Goal: Task Accomplishment & Management: Manage account settings

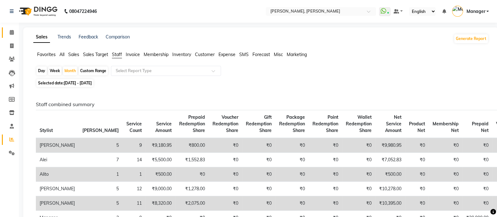
click at [12, 30] on span at bounding box center [11, 32] width 11 height 7
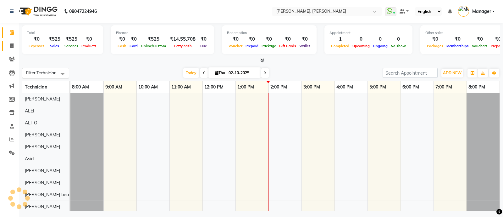
click at [14, 47] on span at bounding box center [11, 45] width 11 height 7
select select "service"
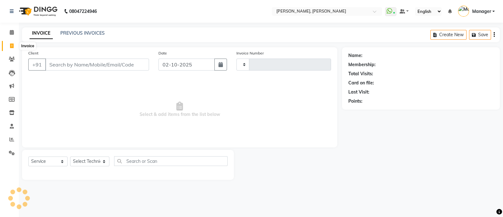
type input "4277"
select select "3767"
click at [94, 162] on select "Select Technician" at bounding box center [89, 161] width 39 height 10
select select "51846"
click at [70, 157] on select "Select Technician [PERSON_NAME] [PERSON_NAME] Asid Hanmi [PERSON_NAME] Manager …" at bounding box center [89, 161] width 39 height 10
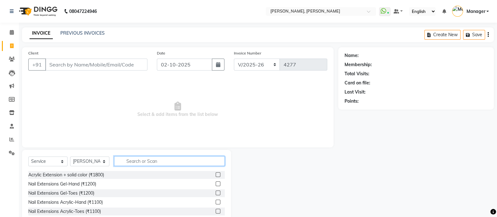
click at [145, 159] on input "text" at bounding box center [169, 161] width 111 height 10
click at [126, 161] on input "text" at bounding box center [169, 161] width 111 height 10
type input "rem"
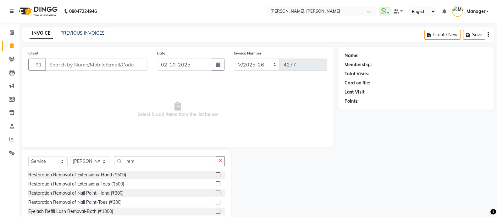
click at [216, 193] on label at bounding box center [218, 192] width 5 height 5
click at [216, 193] on input "checkbox" at bounding box center [218, 193] width 4 height 4
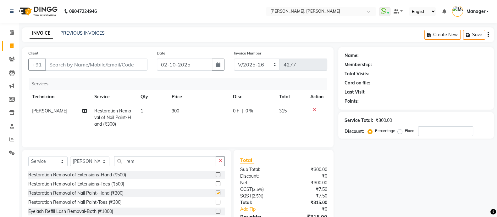
checkbox input "false"
click at [221, 159] on button "button" at bounding box center [220, 161] width 9 height 10
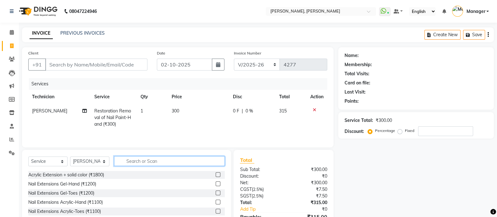
click at [147, 162] on input "text" at bounding box center [169, 161] width 111 height 10
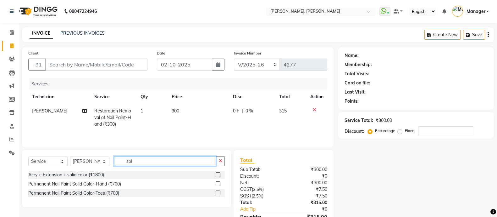
type input "sol"
click at [216, 184] on label at bounding box center [218, 183] width 5 height 5
click at [216, 184] on input "checkbox" at bounding box center [218, 184] width 4 height 4
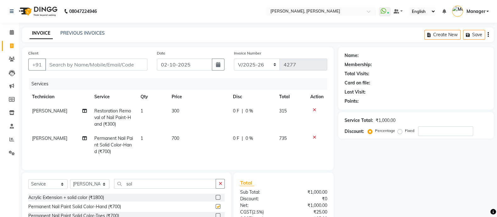
checkbox input "false"
click at [219, 186] on button "button" at bounding box center [220, 184] width 9 height 10
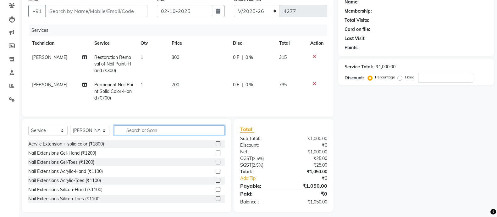
scroll to position [56, 0]
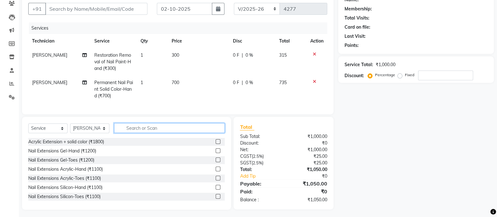
click at [133, 132] on input "text" at bounding box center [169, 128] width 111 height 10
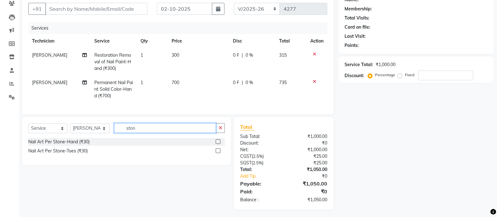
type input "ston"
click at [217, 144] on label at bounding box center [218, 141] width 5 height 5
click at [217, 144] on input "checkbox" at bounding box center [218, 142] width 4 height 4
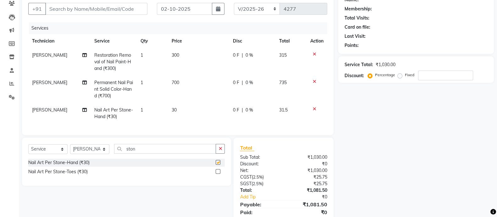
checkbox input "false"
click at [151, 108] on td "1" at bounding box center [152, 113] width 31 height 21
select select "51846"
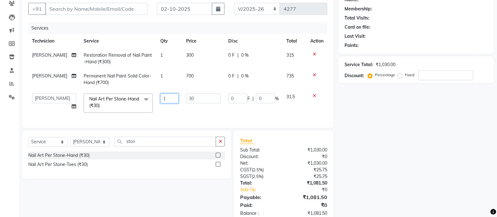
click at [167, 97] on input "1" at bounding box center [169, 98] width 18 height 10
type input "2"
type input "6"
click at [216, 144] on div "Select Service Product Membership Package Voucher Prepaid Gift Card Select Tech…" at bounding box center [126, 154] width 209 height 48
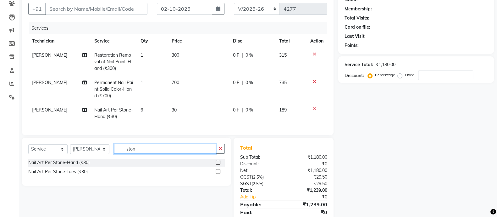
click at [149, 152] on input "ston" at bounding box center [165, 149] width 102 height 10
type input "stam"
click at [211, 166] on div "Nail Art Stamping Per Finger-Hand (₹120)" at bounding box center [126, 162] width 197 height 8
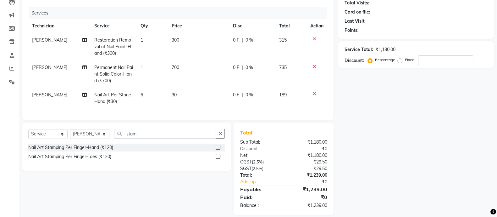
scroll to position [84, 0]
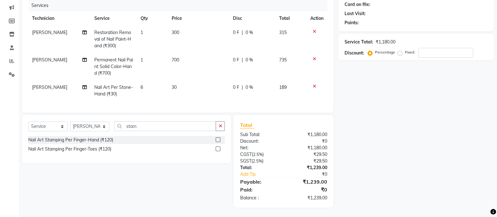
click at [219, 140] on label at bounding box center [218, 139] width 5 height 5
click at [219, 140] on input "checkbox" at bounding box center [218, 140] width 4 height 4
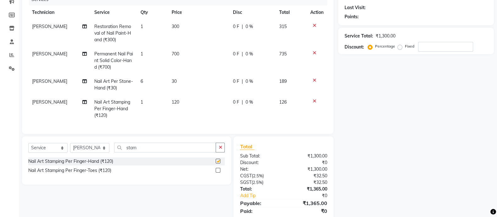
checkbox input "false"
click at [186, 94] on td "30" at bounding box center [198, 84] width 61 height 21
select select "51846"
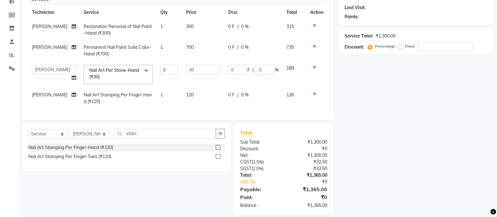
click at [201, 89] on td "120" at bounding box center [203, 98] width 42 height 21
select select "51846"
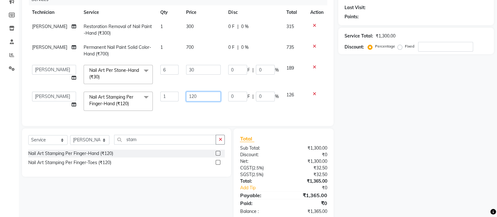
click at [206, 96] on input "120" at bounding box center [203, 97] width 35 height 10
type input "1"
type input "200"
click at [175, 86] on td "6" at bounding box center [170, 74] width 26 height 27
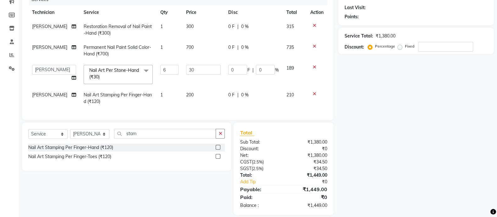
click at [167, 98] on td "1" at bounding box center [170, 98] width 26 height 21
select select "51846"
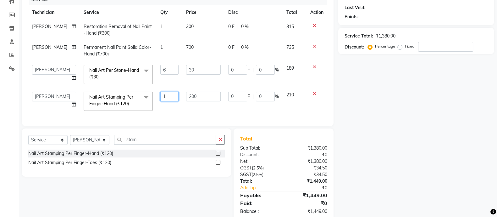
click at [167, 99] on input "1" at bounding box center [169, 97] width 18 height 10
type input "4"
click at [212, 145] on div "Select Service Product Membership Package Voucher Prepaid Gift Card Select Tech…" at bounding box center [126, 142] width 197 height 15
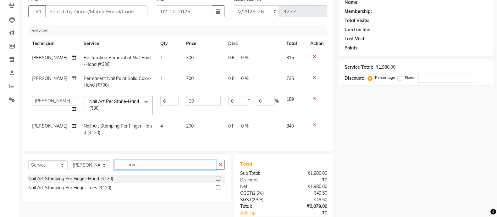
scroll to position [0, 0]
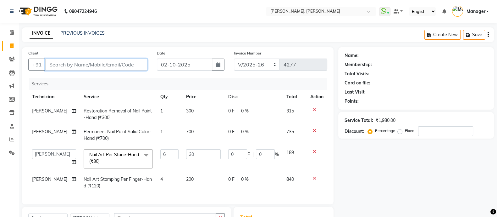
click at [61, 67] on input "Client" at bounding box center [96, 64] width 102 height 12
click at [50, 60] on input "Client" at bounding box center [96, 64] width 102 height 12
type input "9"
type input "0"
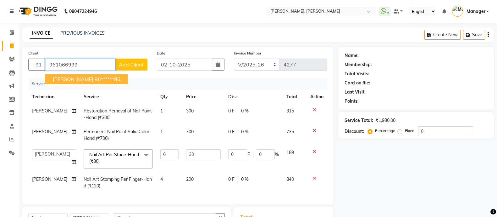
click at [95, 79] on ngb-highlight "96******95" at bounding box center [108, 79] width 26 height 6
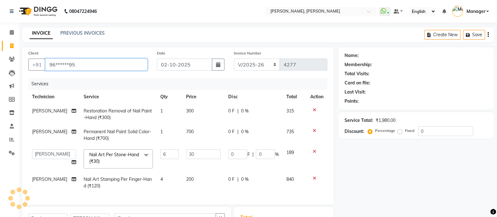
type input "96******95"
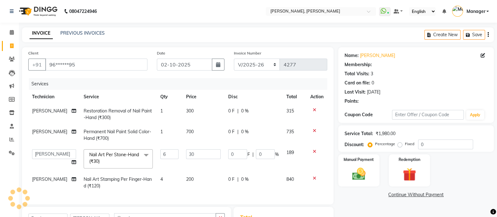
select select "1: Object"
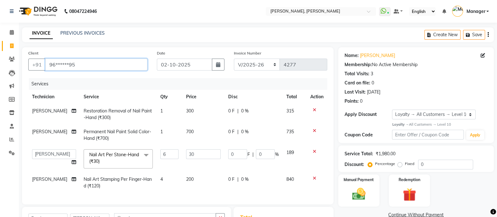
click at [85, 66] on input "96******95" at bounding box center [96, 64] width 102 height 12
type input "9"
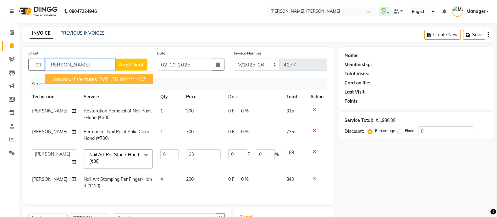
click at [138, 80] on ngb-highlight "80******57" at bounding box center [133, 79] width 26 height 6
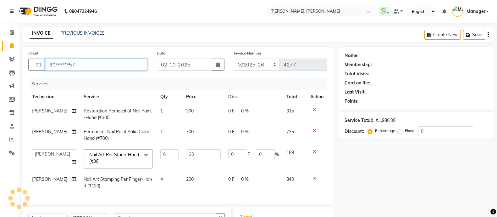
type input "80******57"
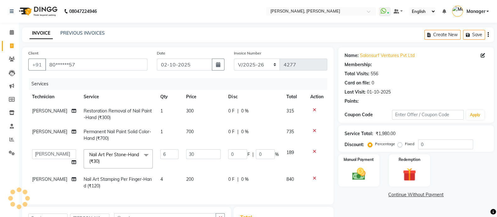
select select "1: Object"
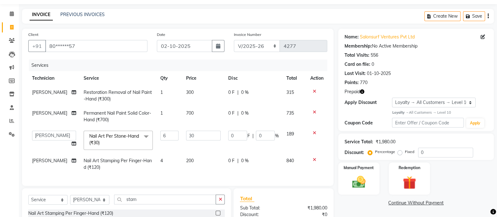
scroll to position [19, 0]
click at [363, 93] on icon "button" at bounding box center [362, 91] width 4 height 4
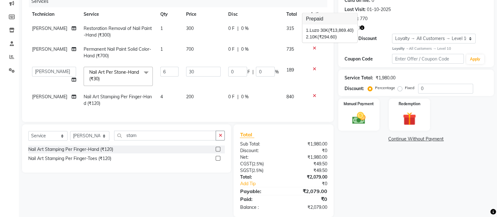
scroll to position [84, 0]
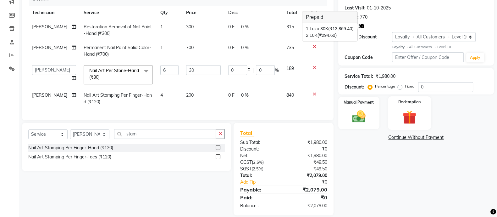
click at [415, 116] on img at bounding box center [409, 116] width 22 height 17
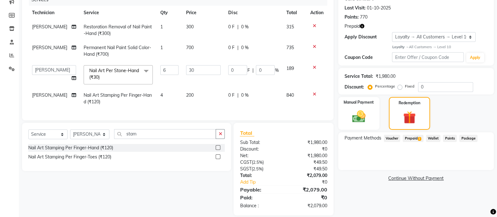
click at [410, 137] on span "Prepaid 2" at bounding box center [413, 138] width 20 height 7
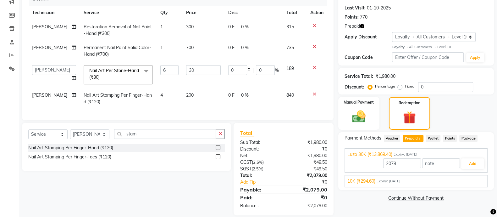
scroll to position [97, 0]
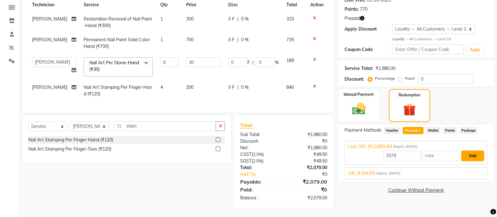
click at [475, 150] on button "Add" at bounding box center [472, 155] width 23 height 11
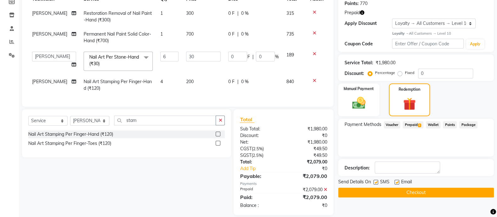
click at [428, 191] on button "Checkout" at bounding box center [416, 192] width 156 height 10
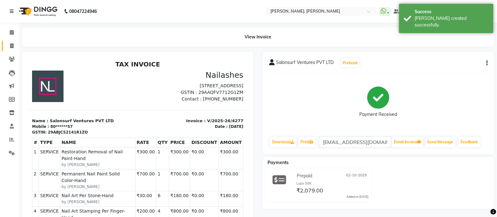
click at [13, 43] on icon at bounding box center [11, 45] width 3 height 5
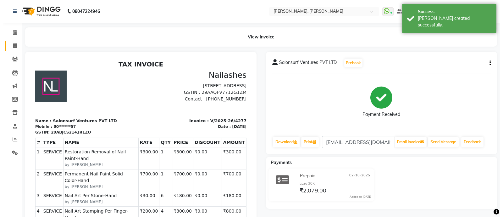
select select "service"
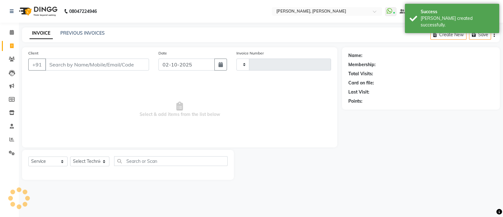
type input "4278"
select select "3767"
click at [92, 163] on select "Select Technician" at bounding box center [89, 161] width 39 height 10
select select "34784"
click at [70, 157] on select "Select Technician [PERSON_NAME] [PERSON_NAME] Asid Hanmi [PERSON_NAME] Manager …" at bounding box center [89, 161] width 39 height 10
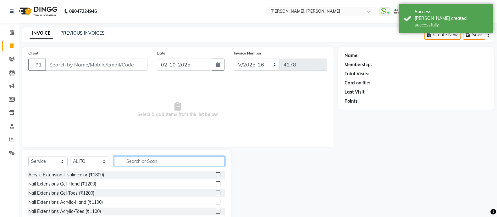
click at [143, 162] on input "text" at bounding box center [169, 161] width 111 height 10
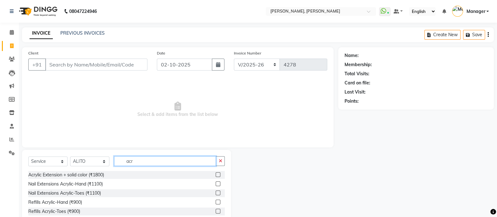
type input "acr"
click at [216, 184] on label at bounding box center [218, 183] width 5 height 5
click at [216, 184] on input "checkbox" at bounding box center [218, 184] width 4 height 4
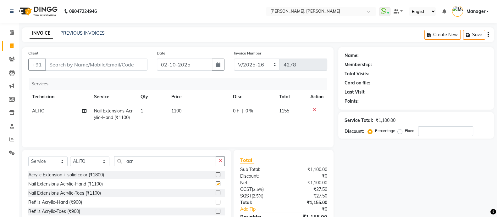
checkbox input "false"
click at [217, 159] on button "button" at bounding box center [220, 161] width 9 height 10
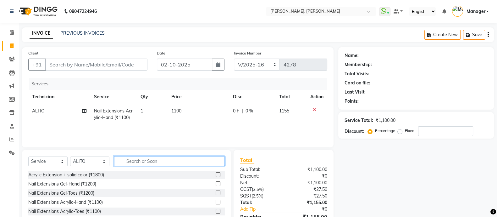
click at [137, 165] on input "text" at bounding box center [169, 161] width 111 height 10
click at [131, 159] on input "text" at bounding box center [169, 161] width 111 height 10
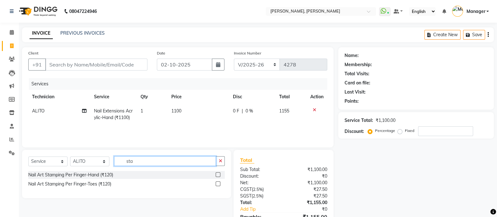
type input "sta"
click at [219, 175] on label at bounding box center [218, 174] width 5 height 5
click at [219, 175] on input "checkbox" at bounding box center [218, 175] width 4 height 4
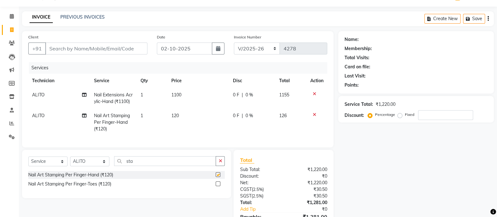
checkbox input "false"
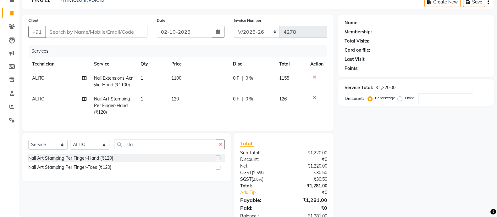
scroll to position [49, 0]
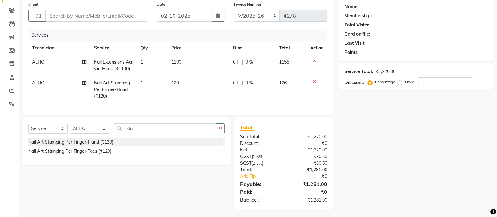
click at [194, 79] on td "120" at bounding box center [199, 89] width 62 height 27
select select "34784"
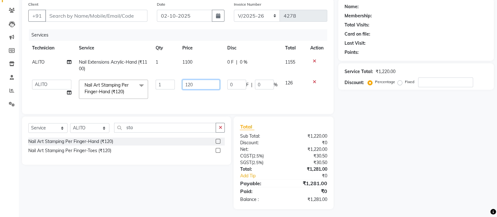
click at [208, 83] on input "120" at bounding box center [200, 85] width 37 height 10
type input "1900"
click at [220, 130] on icon "button" at bounding box center [220, 127] width 3 height 4
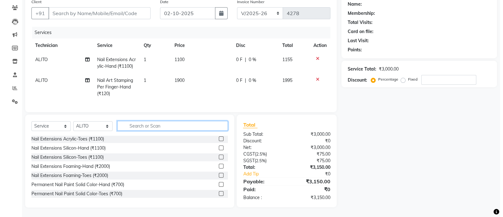
scroll to position [56, 0]
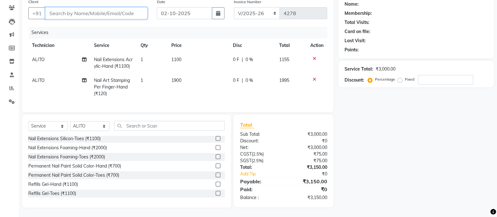
click at [63, 8] on input "Client" at bounding box center [96, 13] width 102 height 12
click at [74, 7] on input "Client" at bounding box center [96, 13] width 102 height 12
click at [71, 8] on input "Client" at bounding box center [96, 13] width 102 height 12
click at [74, 7] on input "Client" at bounding box center [96, 13] width 102 height 12
type input "9"
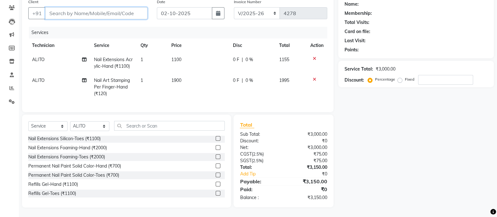
type input "0"
type input "9304780730"
click at [135, 10] on span "Add Client" at bounding box center [131, 13] width 25 height 6
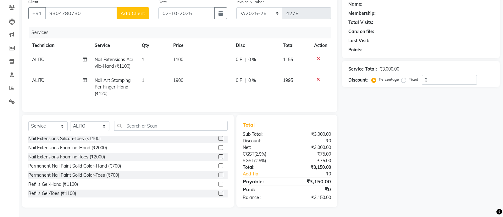
select select "21"
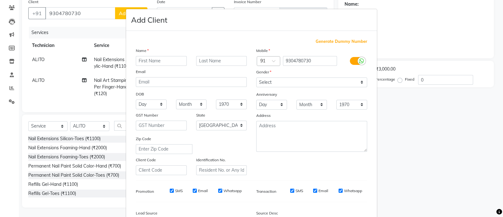
click at [151, 61] on input "text" at bounding box center [161, 61] width 51 height 10
click at [136, 58] on input "text" at bounding box center [161, 61] width 51 height 10
type input "shifa"
click at [288, 83] on select "Select [DEMOGRAPHIC_DATA] [DEMOGRAPHIC_DATA] Other Prefer Not To Say" at bounding box center [311, 82] width 111 height 10
select select "[DEMOGRAPHIC_DATA]"
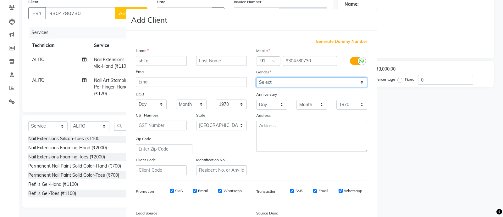
click at [256, 78] on select "Select [DEMOGRAPHIC_DATA] [DEMOGRAPHIC_DATA] Other Prefer Not To Say" at bounding box center [311, 82] width 111 height 10
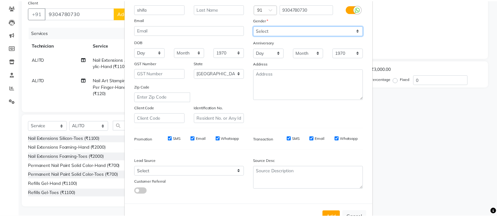
scroll to position [77, 0]
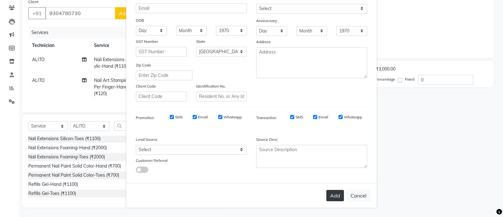
click at [332, 201] on button "Add" at bounding box center [335, 195] width 18 height 11
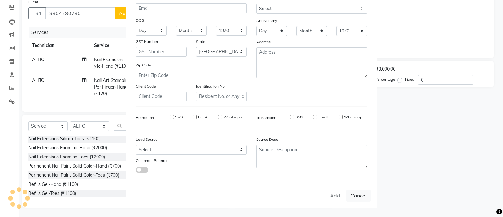
type input "93******30"
select select
select select "null"
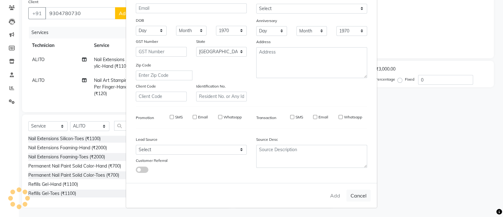
select select
checkbox input "false"
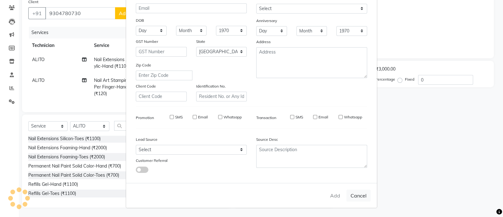
checkbox input "false"
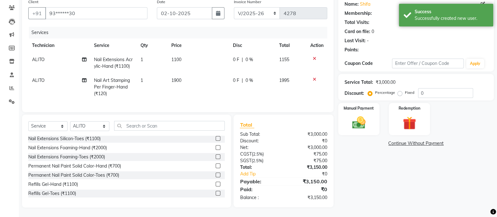
select select "1: Object"
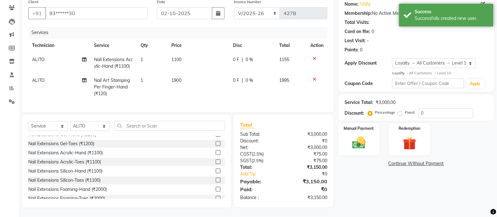
scroll to position [0, 0]
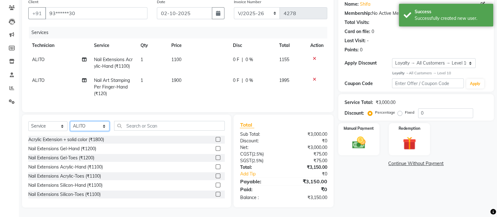
click at [93, 125] on select "Select Technician [PERSON_NAME] [PERSON_NAME] Asid Hanmi [PERSON_NAME] Manager …" at bounding box center [89, 126] width 39 height 10
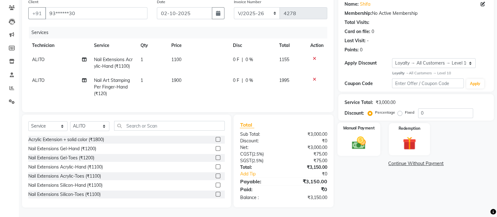
click at [367, 135] on img at bounding box center [359, 143] width 22 height 16
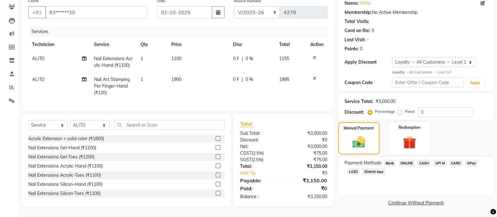
click at [410, 159] on span "ONLINE" at bounding box center [406, 162] width 16 height 7
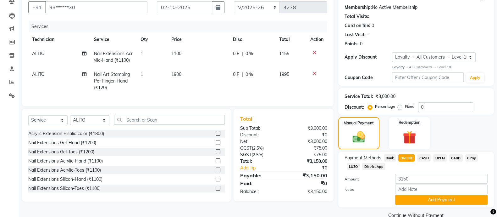
scroll to position [70, 0]
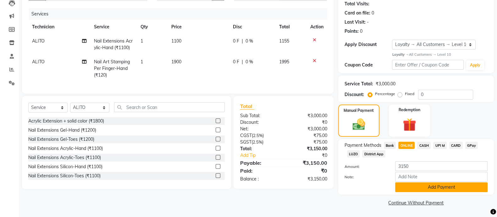
click at [439, 186] on button "Add Payment" at bounding box center [441, 187] width 92 height 10
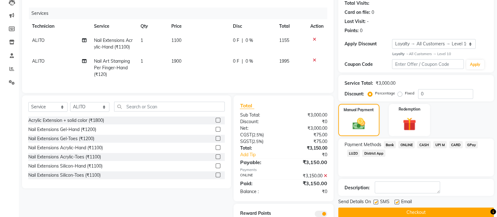
scroll to position [102, 0]
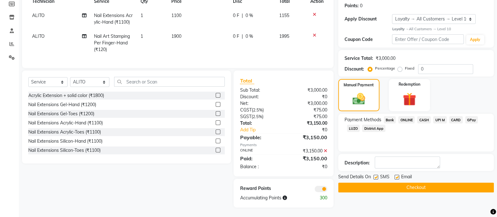
click at [423, 182] on button "Checkout" at bounding box center [416, 187] width 156 height 10
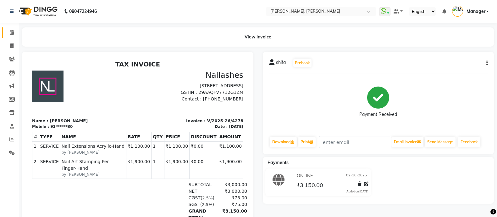
click at [8, 31] on span at bounding box center [11, 32] width 11 height 7
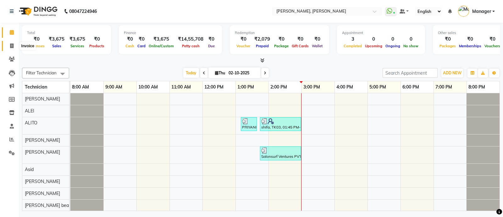
click at [10, 44] on icon at bounding box center [11, 45] width 3 height 5
select select "3767"
select select "service"
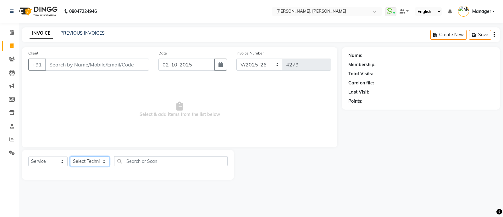
click at [89, 157] on select "Select Technician [PERSON_NAME] [PERSON_NAME] Asid Hanmi [PERSON_NAME] Manager …" at bounding box center [89, 161] width 39 height 10
select select "58535"
click at [70, 157] on select "Select Technician [PERSON_NAME] [PERSON_NAME] Asid Hanmi [PERSON_NAME] Manager …" at bounding box center [89, 161] width 39 height 10
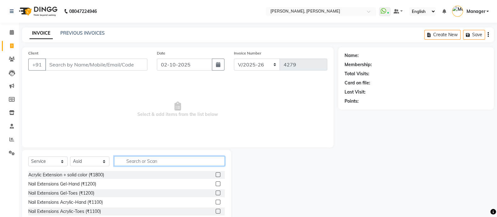
click at [153, 159] on input "text" at bounding box center [169, 161] width 111 height 10
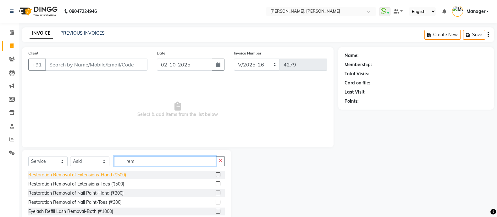
type input "rem"
click at [117, 174] on div "Restoration Removal of Extensions-Hand (₹500)" at bounding box center [77, 174] width 98 height 7
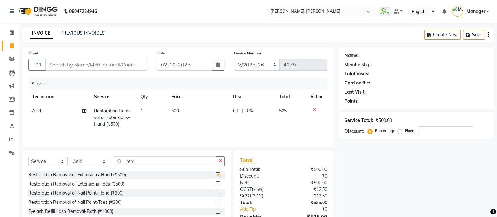
checkbox input "false"
click at [129, 66] on input "Client" at bounding box center [96, 64] width 102 height 12
type input "8"
type input "0"
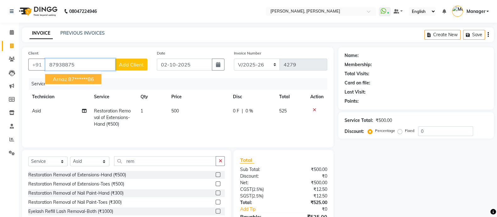
click at [86, 79] on ngb-highlight "87******86" at bounding box center [81, 79] width 26 height 6
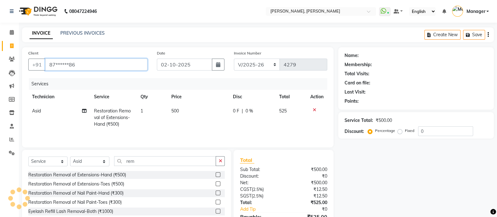
type input "87******86"
select select "1: Object"
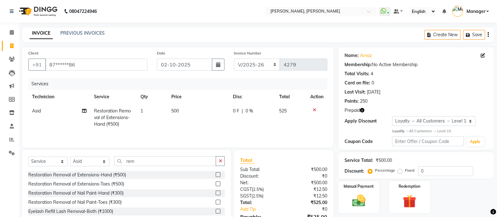
click at [363, 109] on icon "button" at bounding box center [362, 110] width 4 height 4
click at [178, 112] on span "500" at bounding box center [175, 111] width 8 height 6
select select "58535"
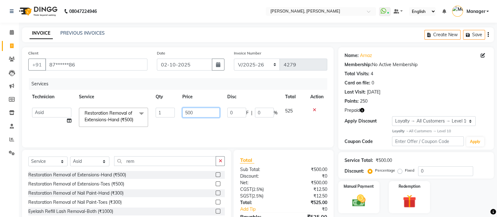
click at [198, 110] on input "500" at bounding box center [200, 113] width 37 height 10
type input "5"
type input "1"
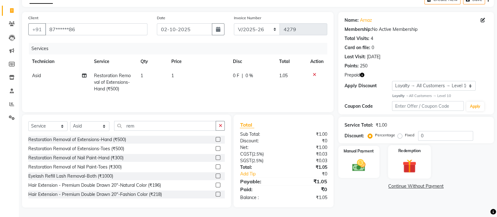
click at [404, 151] on div "Redemption" at bounding box center [409, 161] width 43 height 33
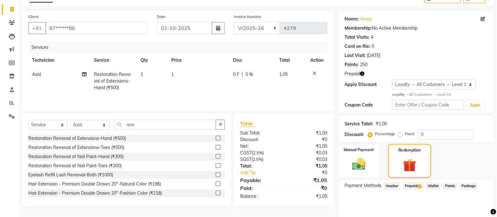
scroll to position [42, 0]
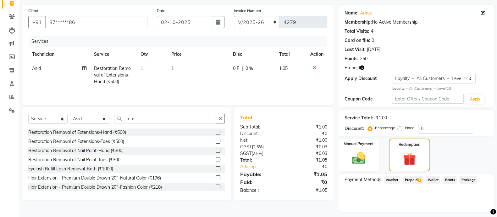
click at [411, 178] on span "Prepaid 1" at bounding box center [413, 179] width 20 height 7
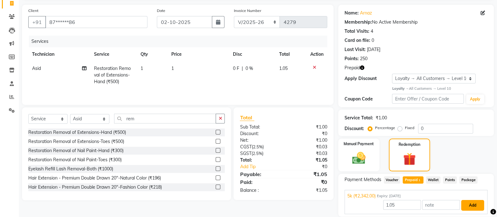
click at [469, 205] on button "Add" at bounding box center [472, 205] width 23 height 11
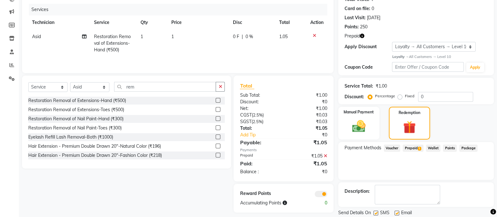
scroll to position [94, 0]
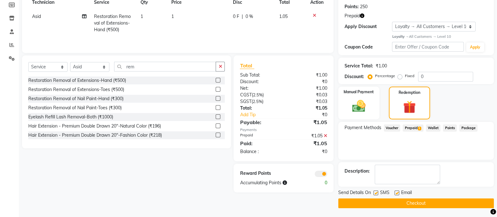
click at [412, 203] on button "Checkout" at bounding box center [416, 203] width 156 height 10
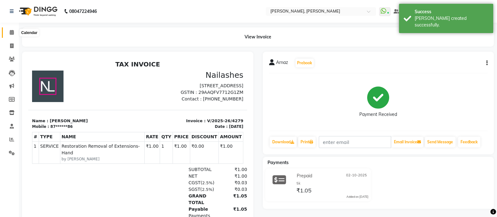
click at [11, 32] on icon at bounding box center [12, 32] width 4 height 5
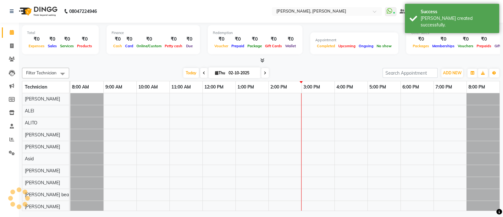
scroll to position [0, 6]
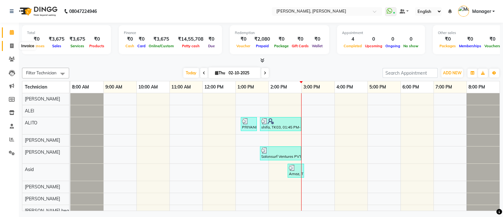
click at [12, 45] on icon at bounding box center [11, 45] width 3 height 5
select select "3767"
select select "service"
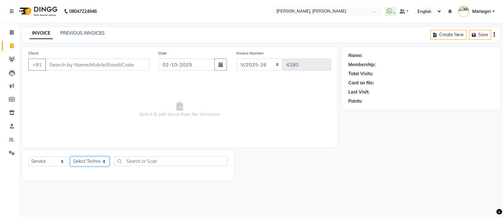
click at [85, 159] on select "Select Technician [PERSON_NAME] [PERSON_NAME] Asid Hanmi [PERSON_NAME] Manager …" at bounding box center [89, 161] width 39 height 10
select select "34784"
click at [70, 157] on select "Select Technician [PERSON_NAME] [PERSON_NAME] Asid Hanmi [PERSON_NAME] Manager …" at bounding box center [89, 161] width 39 height 10
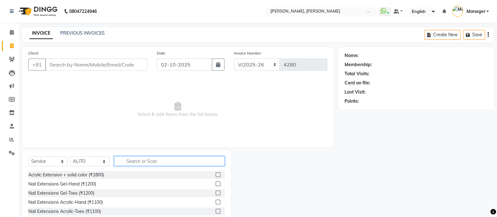
click at [145, 160] on input "text" at bounding box center [169, 161] width 111 height 10
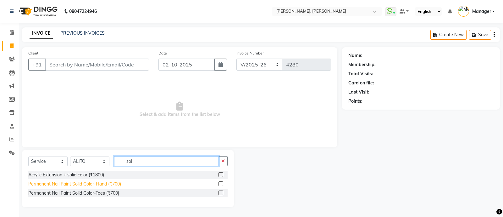
type input "sol"
click at [115, 185] on div "Permanent Nail Paint Solid Color-Hand (₹700)" at bounding box center [74, 183] width 93 height 7
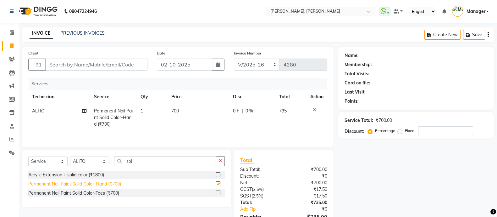
checkbox input "false"
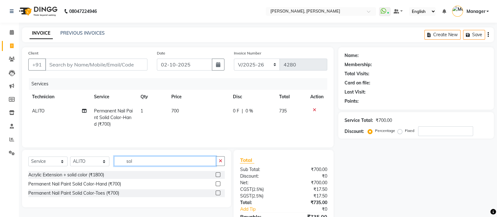
click at [147, 161] on input "sol" at bounding box center [165, 161] width 102 height 10
type input "s"
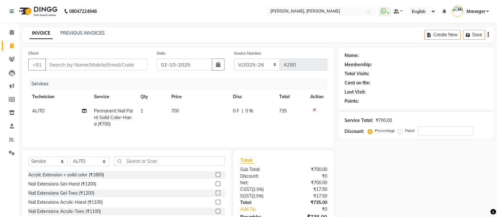
click at [315, 110] on icon at bounding box center [314, 110] width 3 height 4
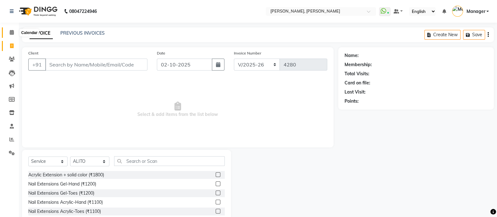
click at [10, 33] on icon at bounding box center [12, 32] width 4 height 5
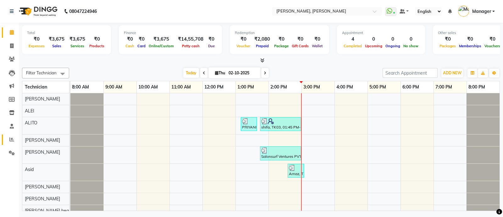
click at [14, 135] on link "Reports" at bounding box center [9, 139] width 15 height 10
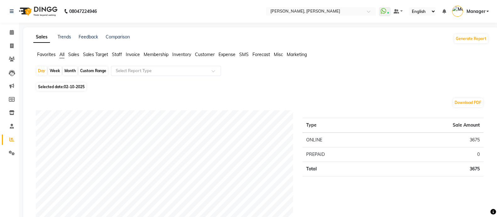
click at [116, 53] on span "Staff" at bounding box center [117, 55] width 10 height 6
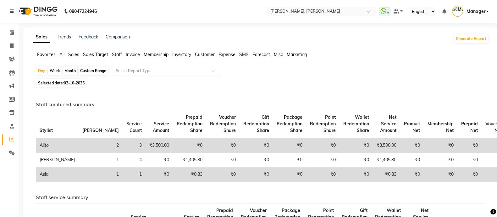
click at [119, 55] on span "Staff" at bounding box center [117, 55] width 10 height 6
click at [68, 71] on div "Month" at bounding box center [70, 70] width 14 height 9
select select "10"
select select "2025"
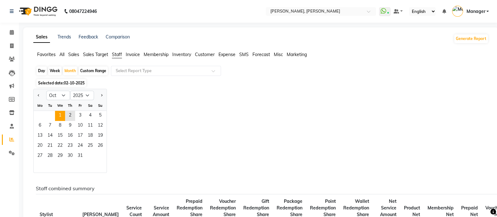
click at [55, 113] on span "1" at bounding box center [60, 116] width 10 height 10
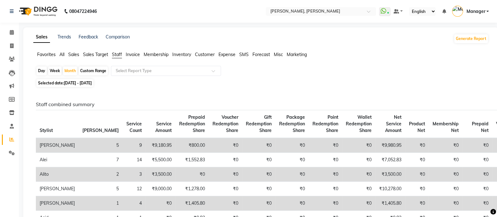
click at [118, 54] on span "Staff" at bounding box center [117, 55] width 10 height 6
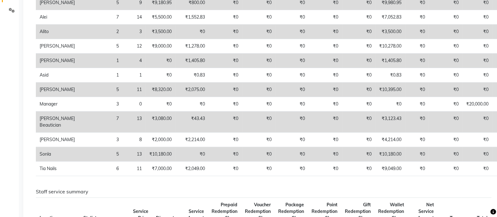
scroll to position [144, 0]
